Goal: Transaction & Acquisition: Purchase product/service

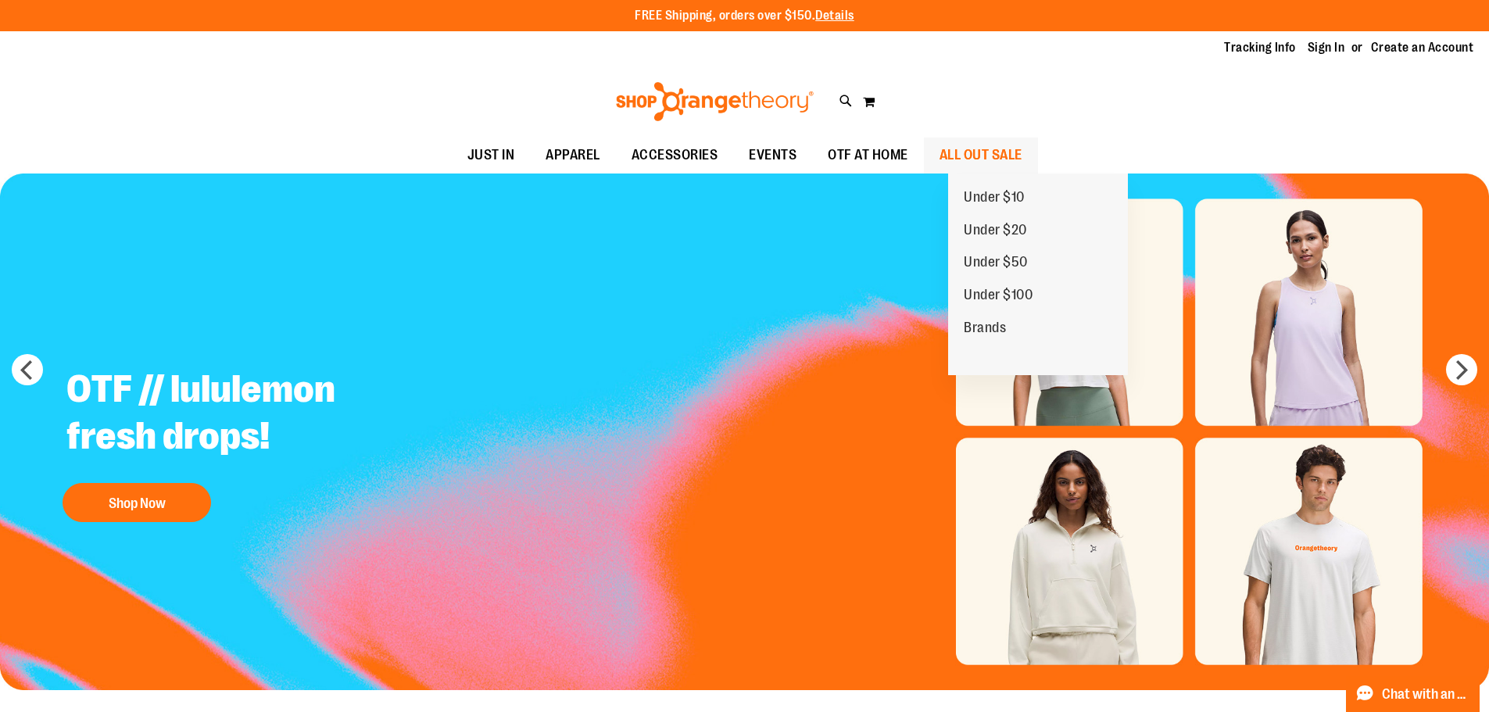
click at [983, 145] on span "ALL OUT SALE" at bounding box center [980, 155] width 83 height 35
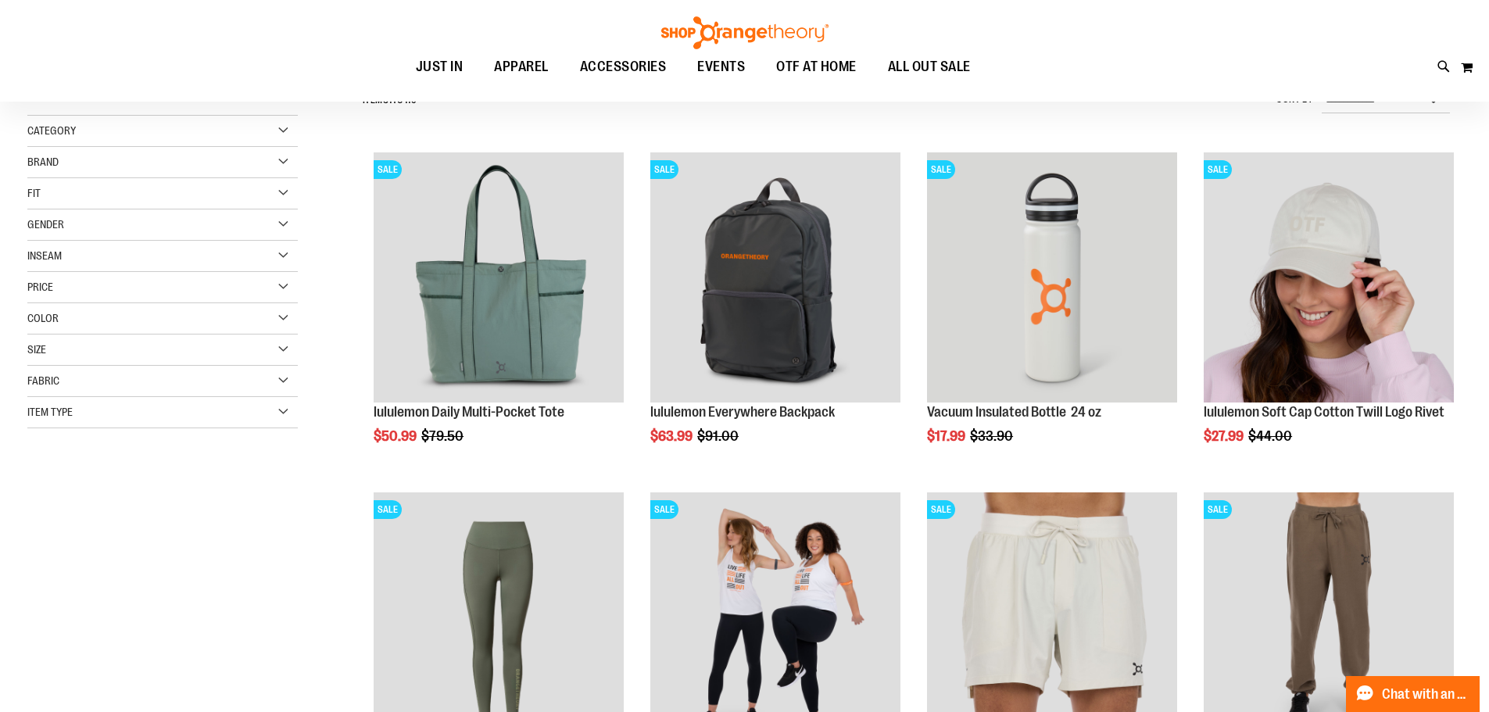
scroll to position [152, 0]
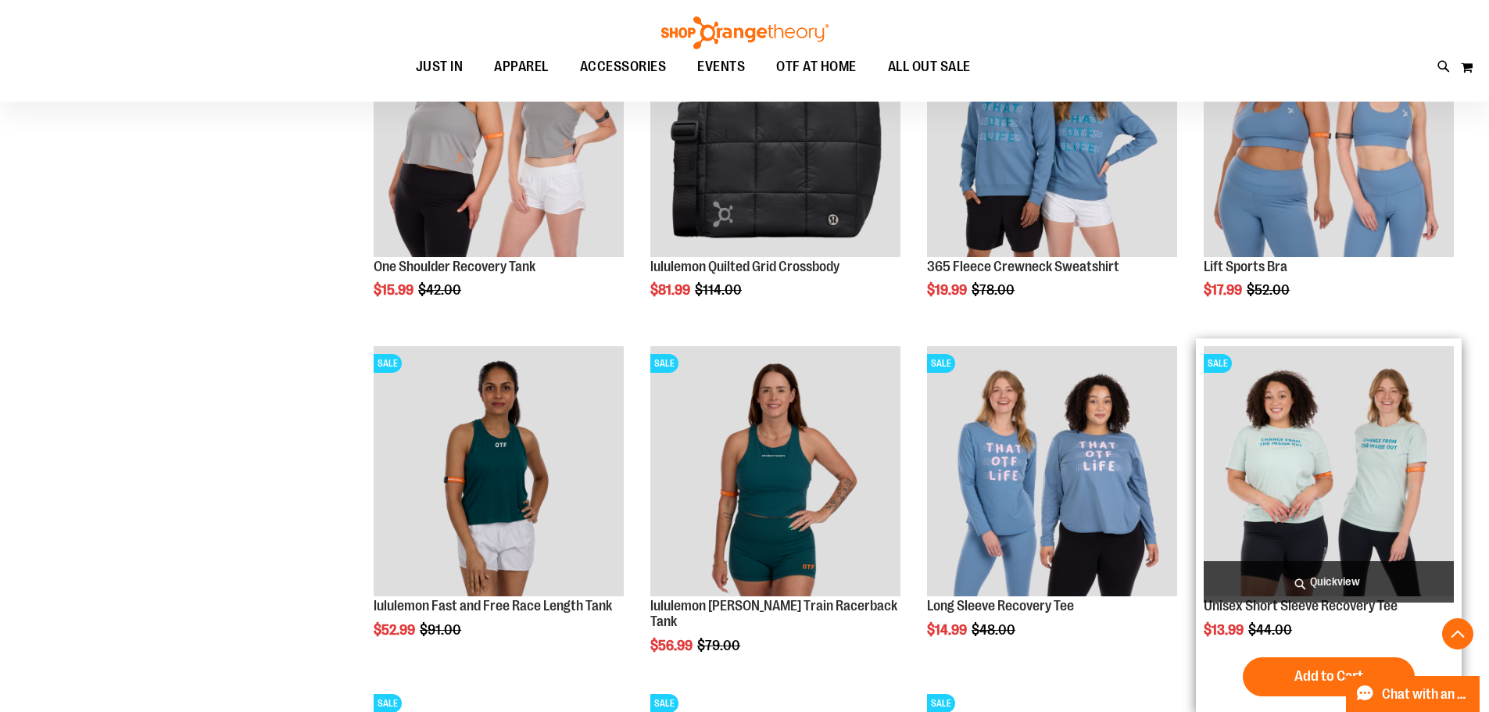
scroll to position [777, 0]
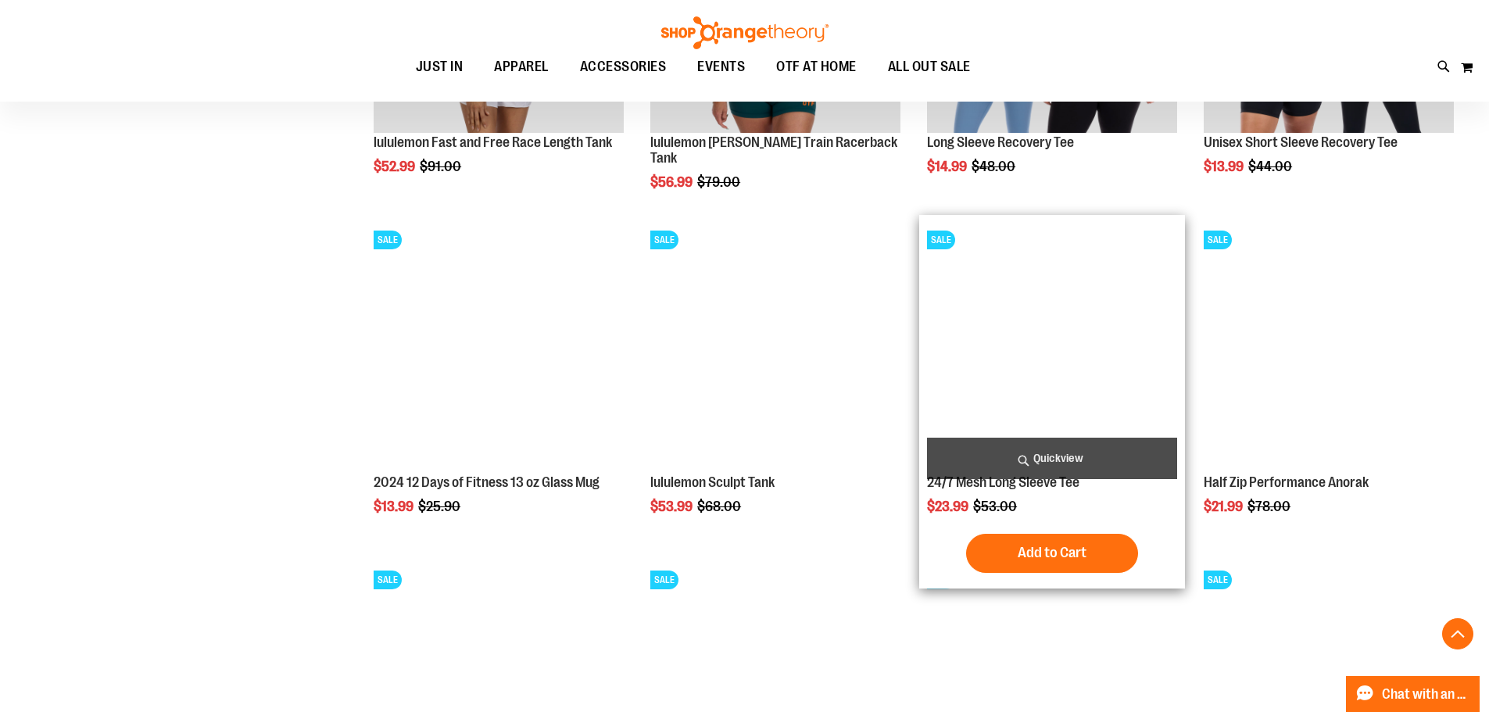
scroll to position [1480, 0]
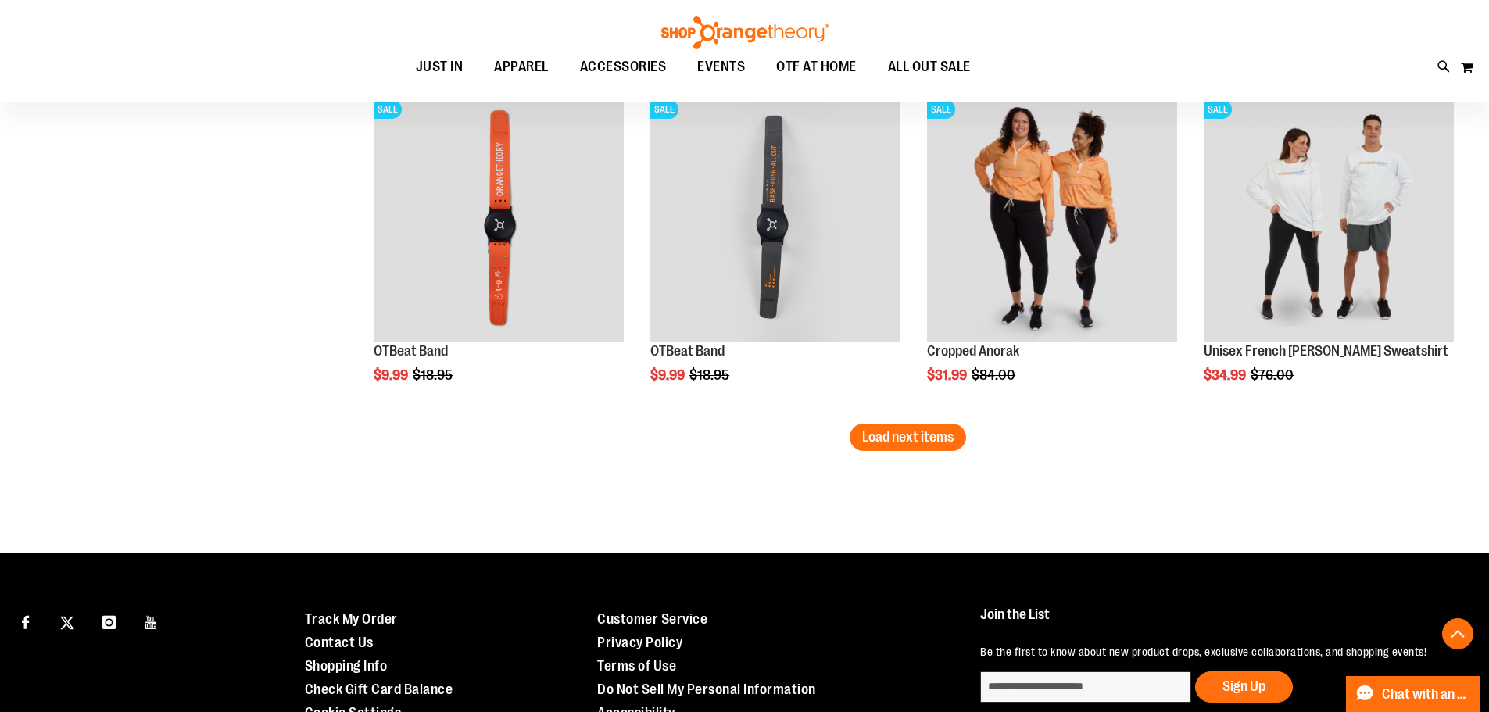
scroll to position [2942, 0]
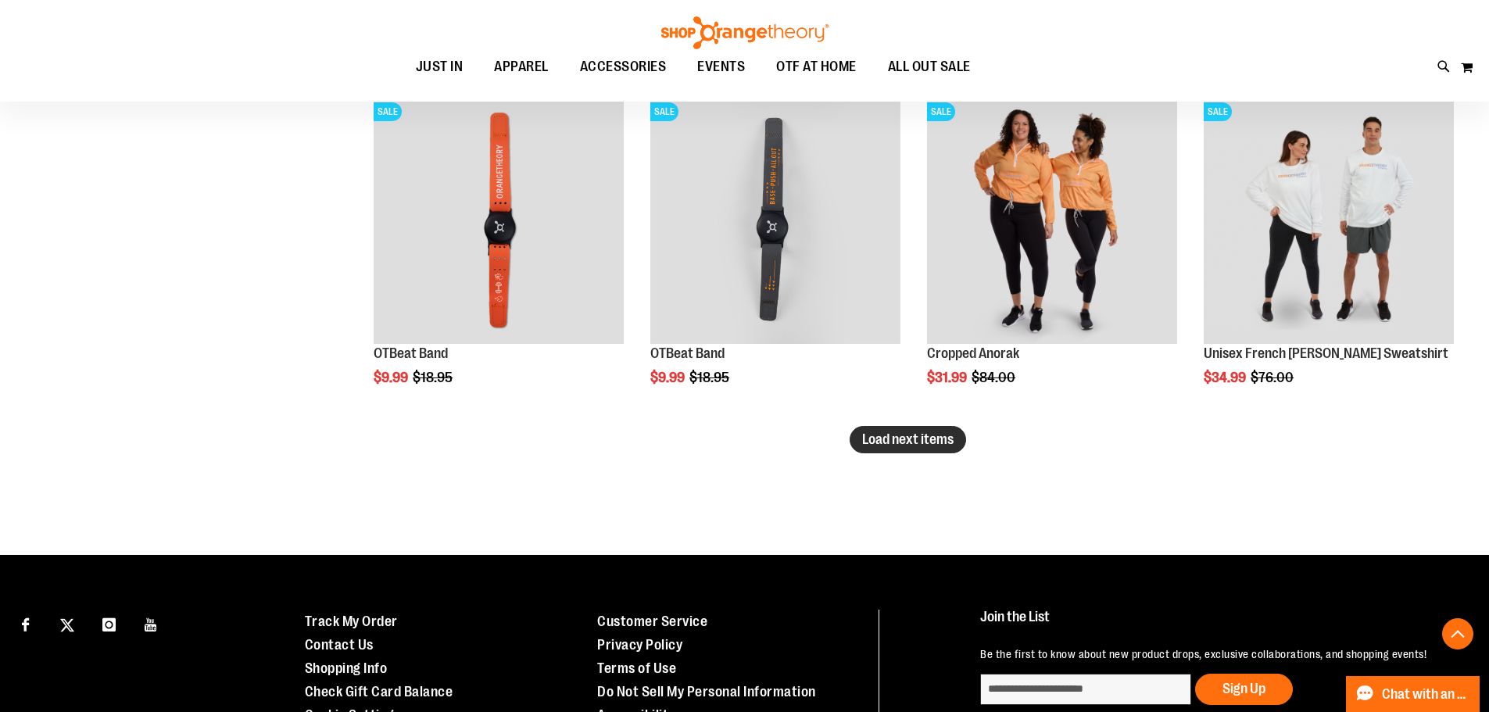
click at [916, 443] on span "Load next items" at bounding box center [907, 439] width 91 height 16
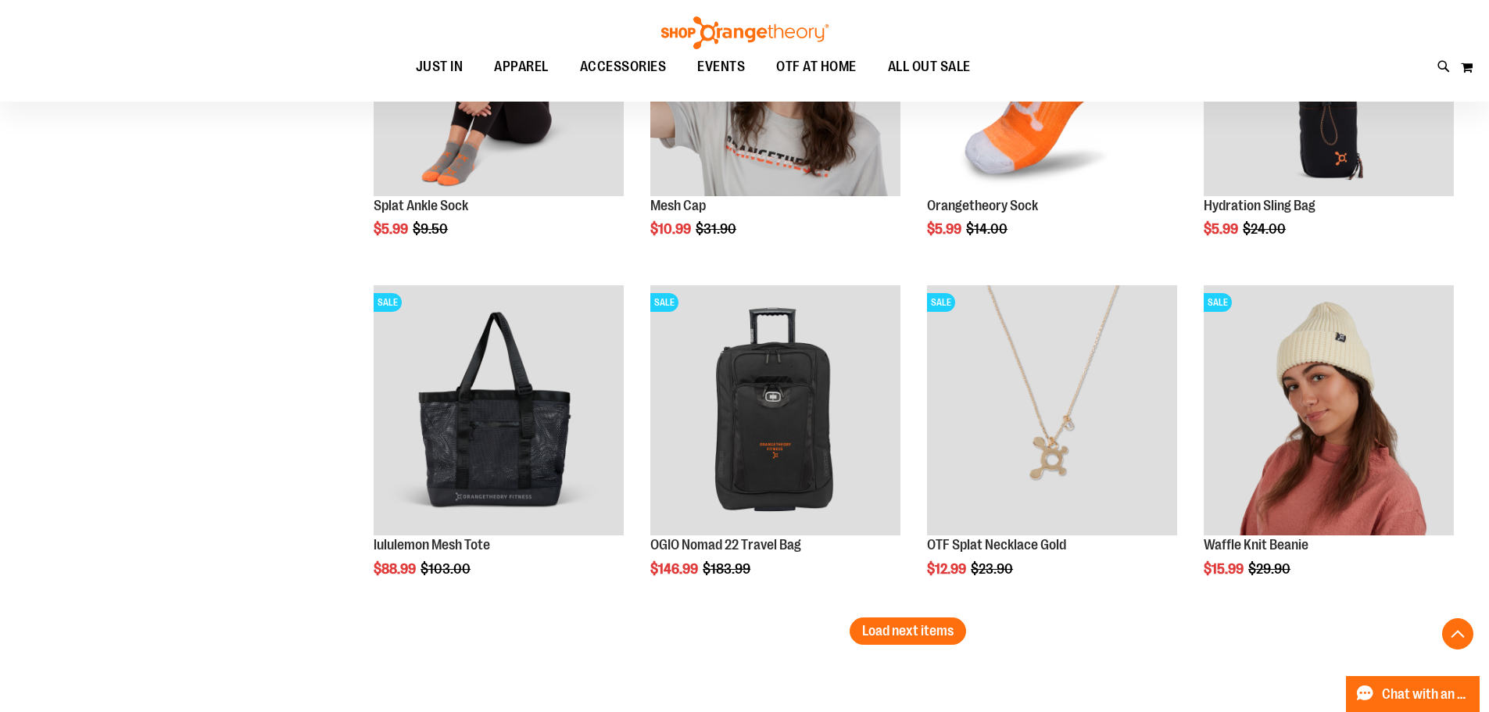
scroll to position [3767, 0]
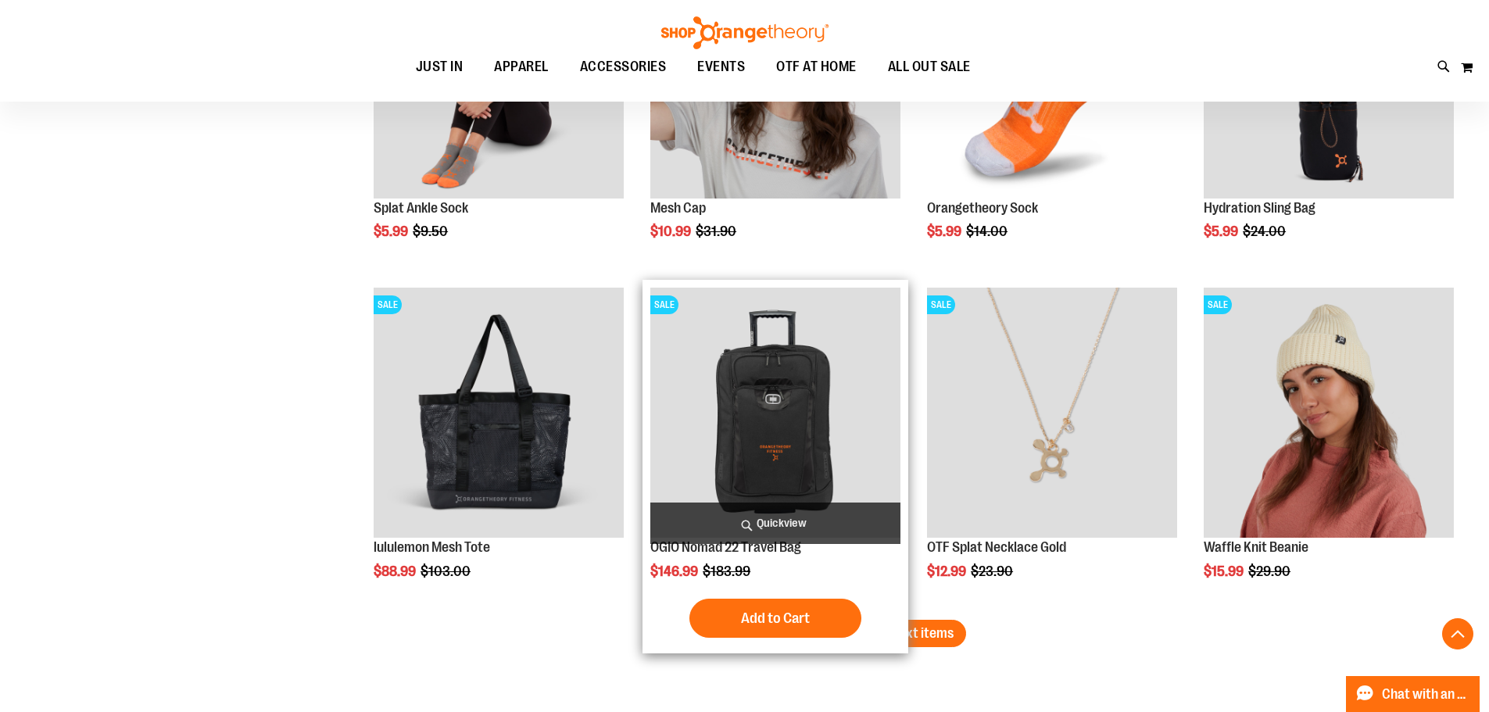
click at [897, 617] on div "Add to Cart In stock" at bounding box center [775, 618] width 250 height 39
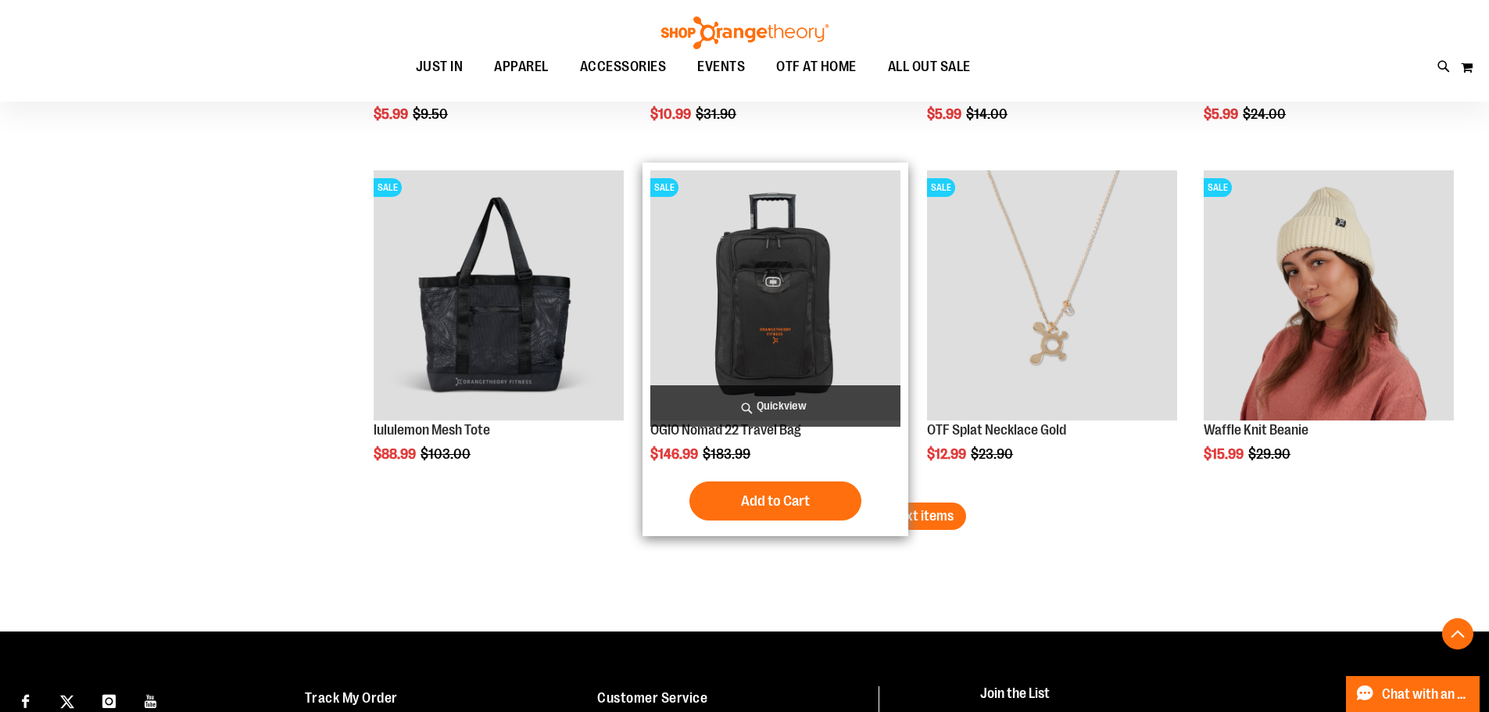
scroll to position [3888, 0]
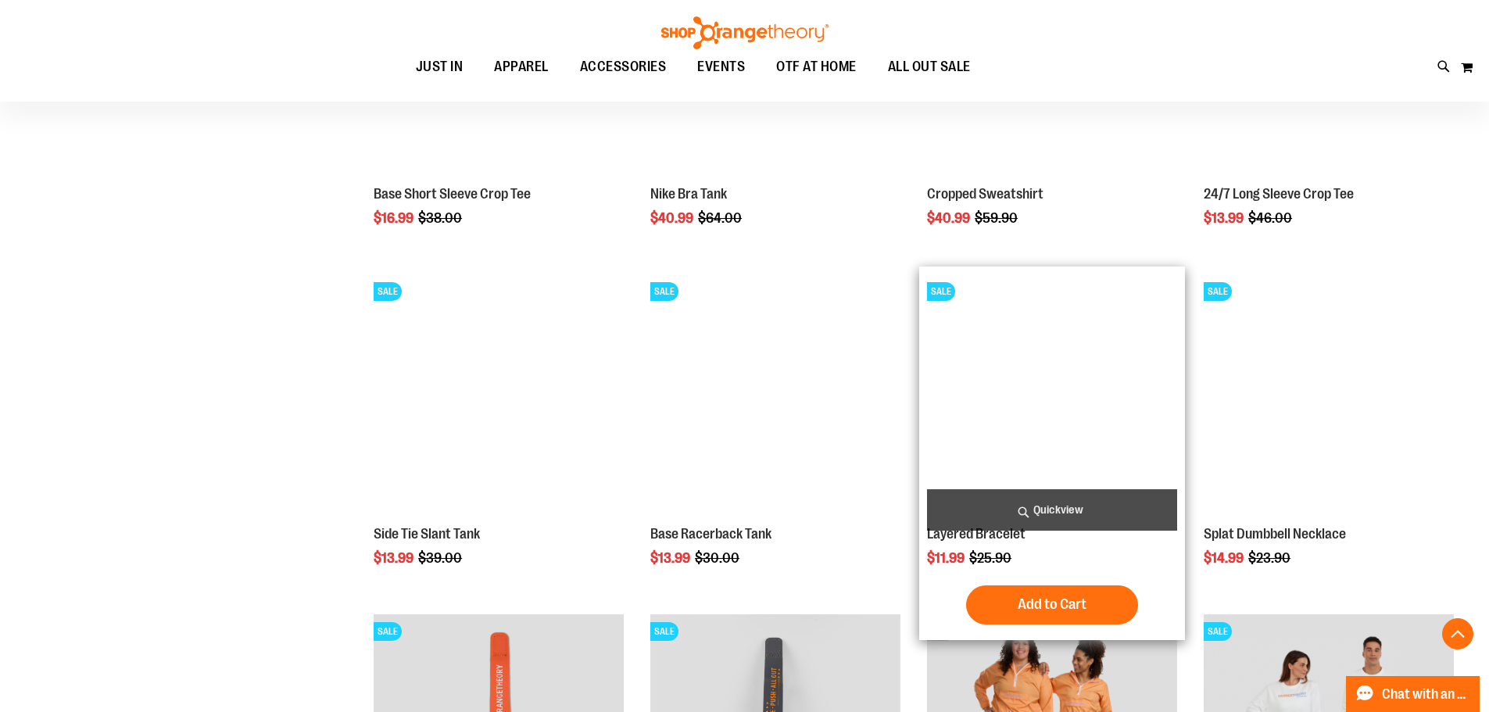
scroll to position [2403, 0]
